Goal: Register for event/course

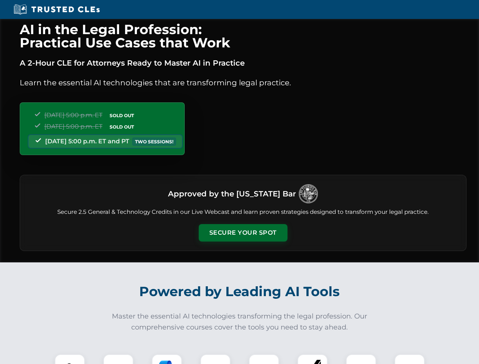
click at [243, 233] on button "Secure Your Spot" at bounding box center [243, 232] width 89 height 17
click at [70, 359] on img at bounding box center [70, 370] width 22 height 22
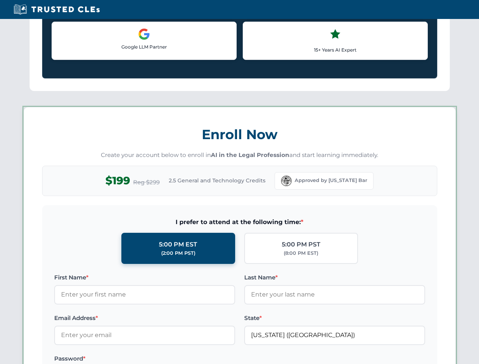
click at [167, 359] on label "Password *" at bounding box center [144, 359] width 181 height 9
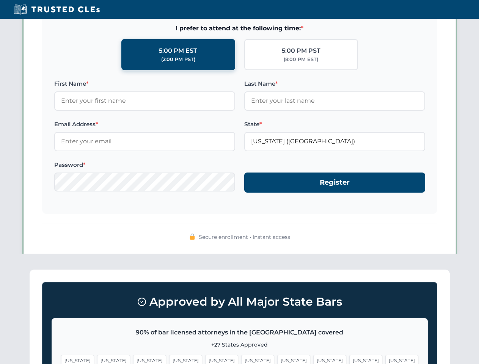
click at [350, 359] on span "[US_STATE]" at bounding box center [366, 360] width 33 height 11
